Goal: Information Seeking & Learning: Learn about a topic

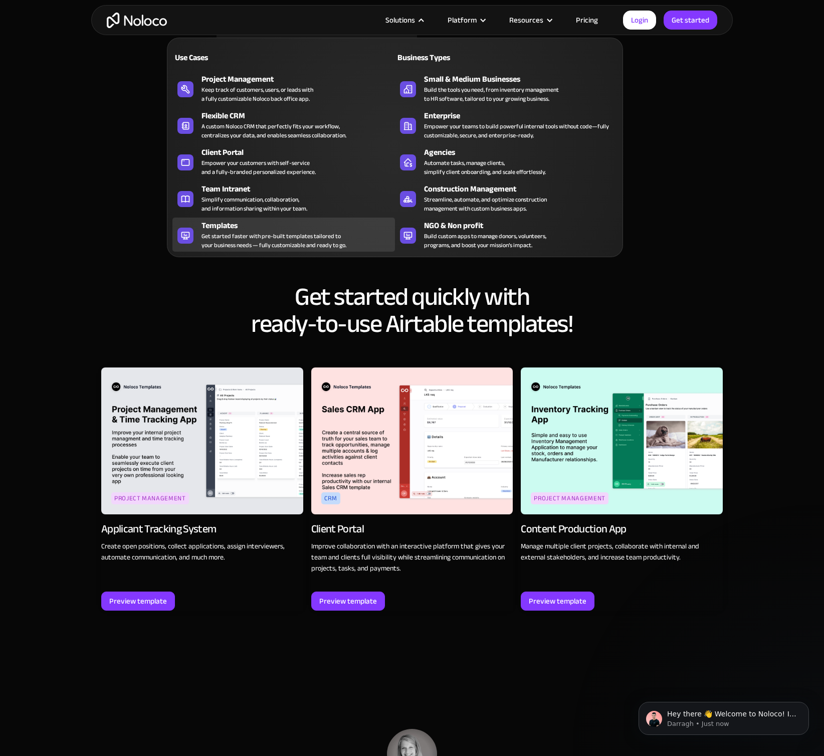
click at [334, 240] on div "Get started faster with pre-built templates tailored to your business needs — f…" at bounding box center [273, 241] width 145 height 18
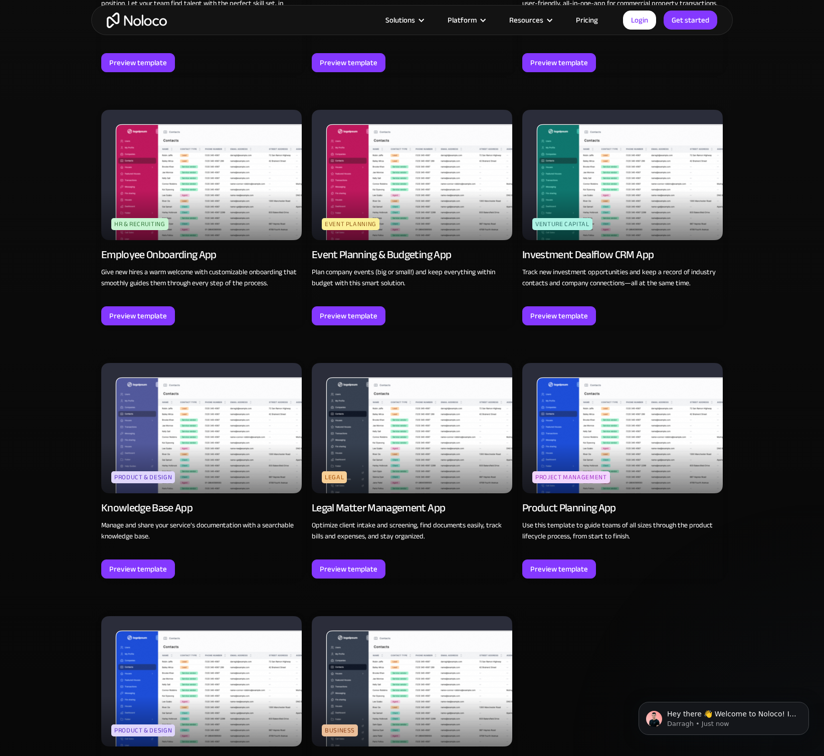
scroll to position [2230, 0]
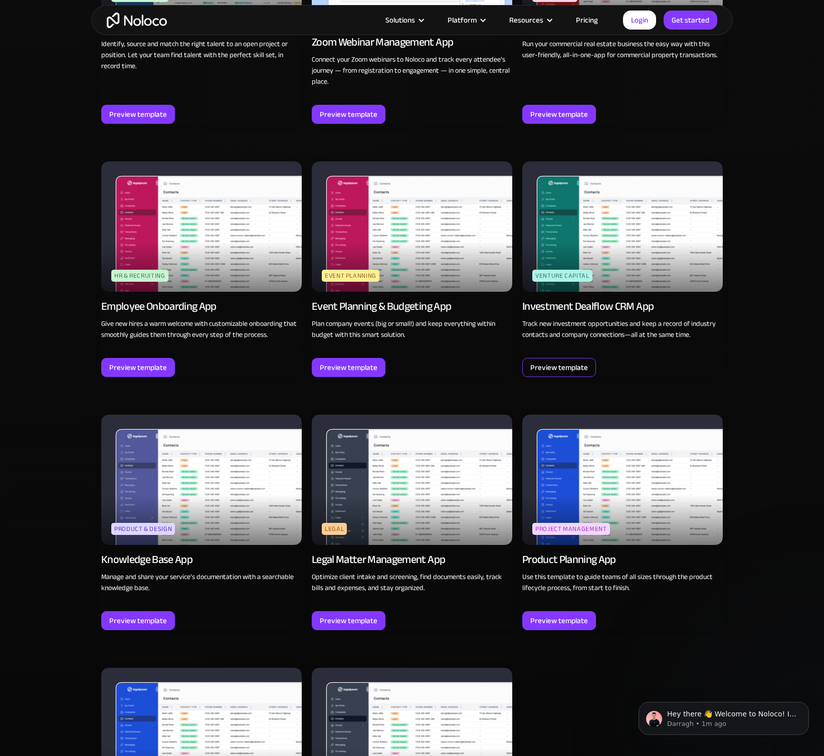
click at [586, 358] on div "Preview template" at bounding box center [559, 367] width 74 height 19
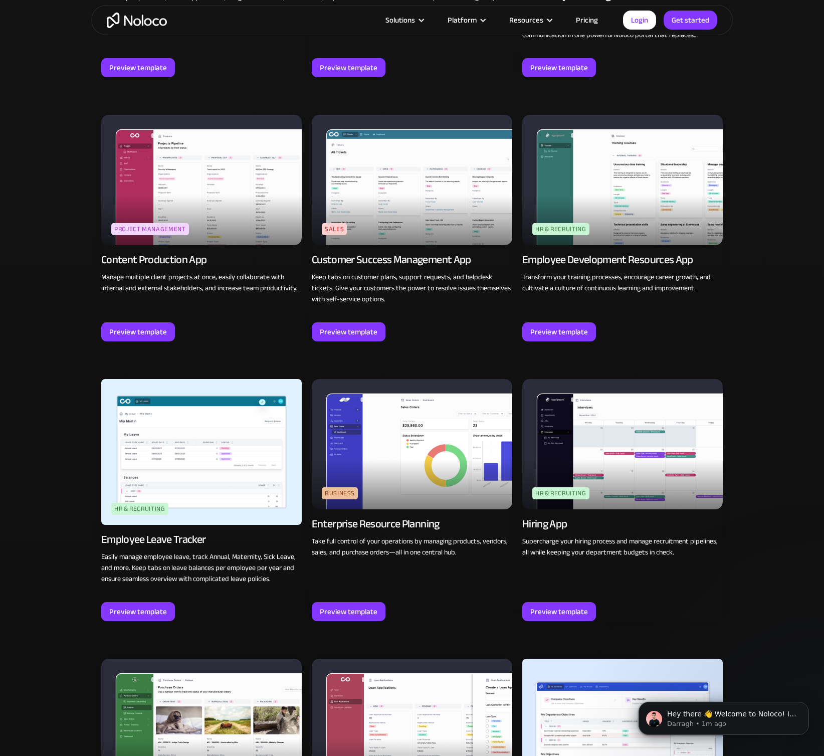
scroll to position [972, 0]
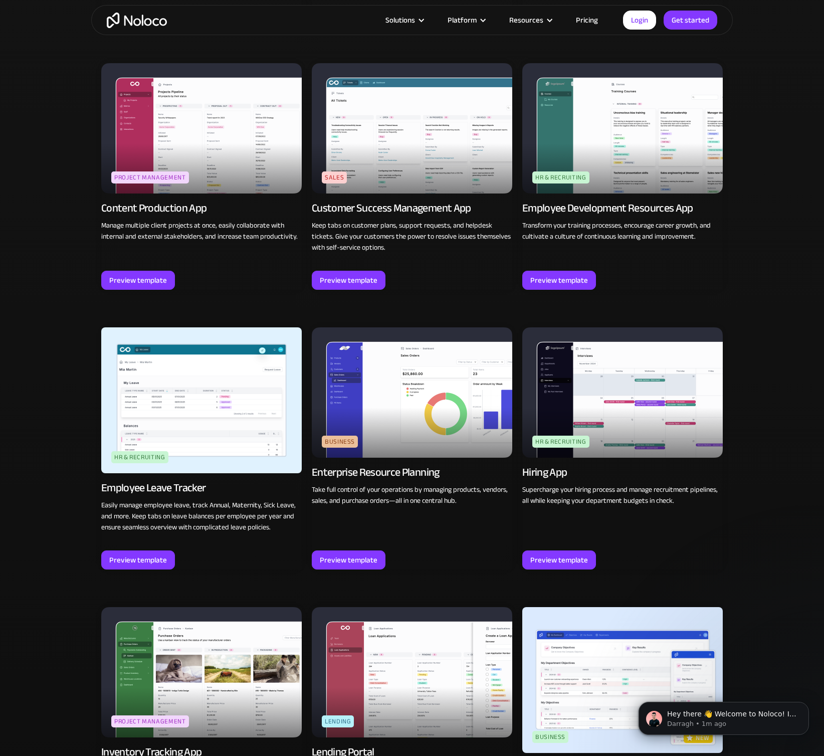
click at [389, 365] on img at bounding box center [412, 392] width 200 height 130
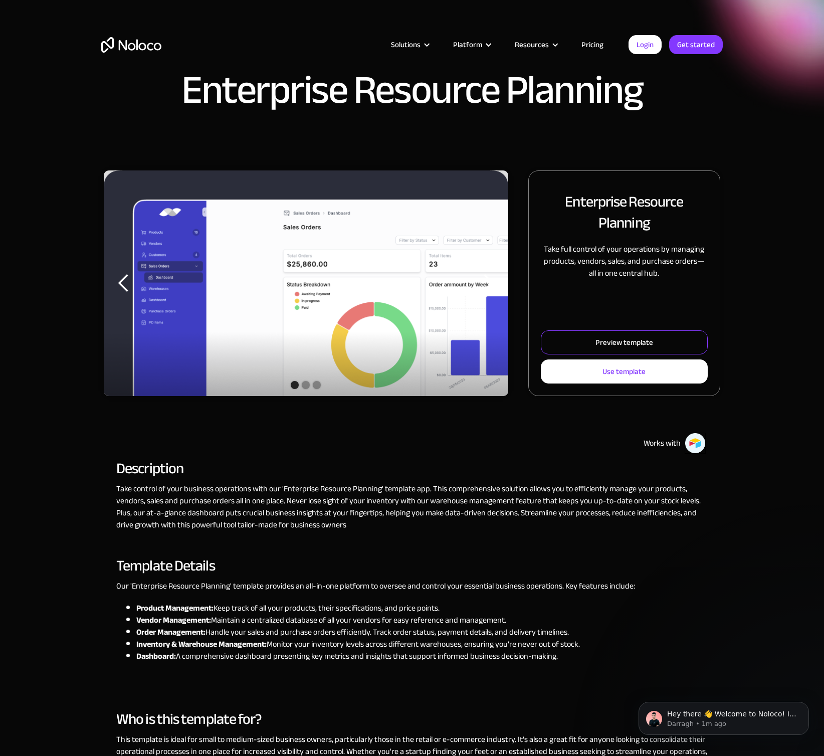
click at [642, 351] on link "Preview template" at bounding box center [624, 342] width 167 height 24
